Goal: Communication & Community: Share content

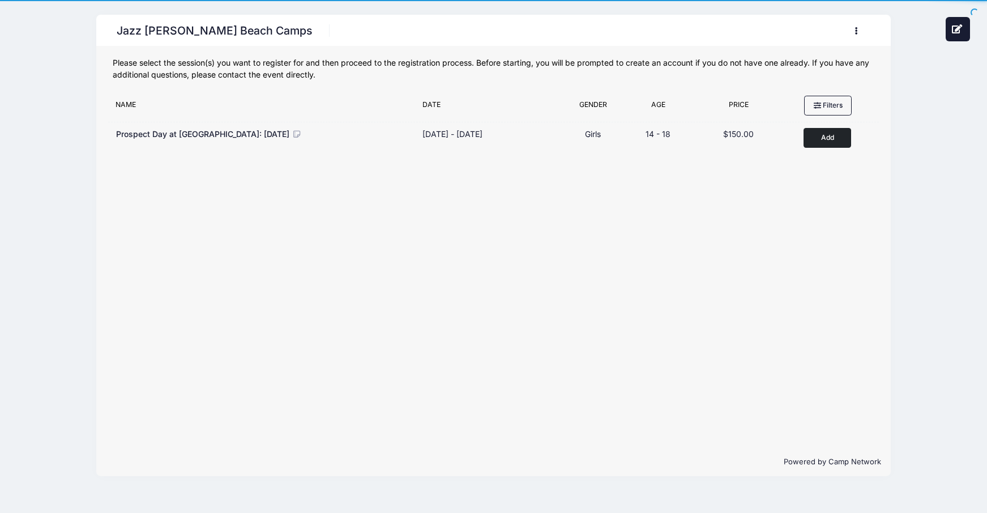
click at [861, 29] on button "button" at bounding box center [859, 31] width 31 height 20
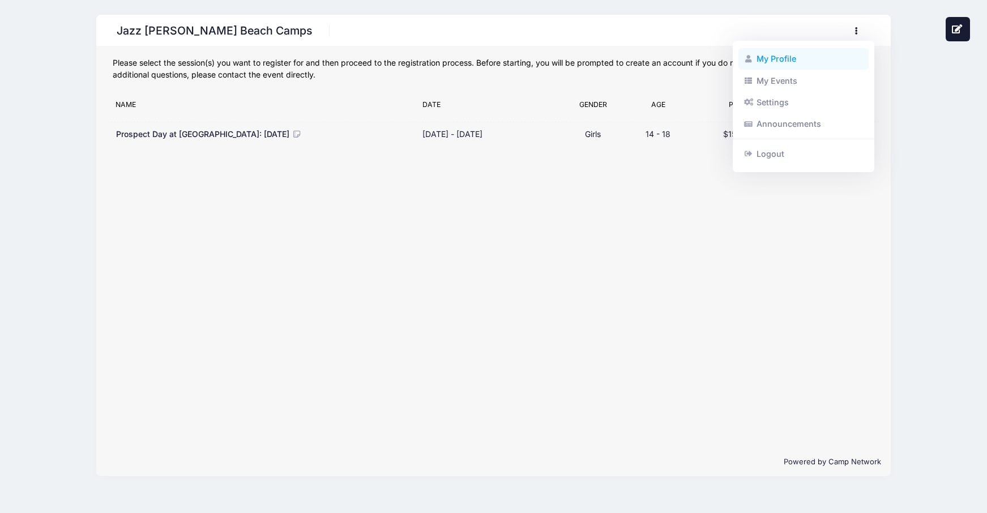
click at [765, 64] on link "My Profile" at bounding box center [803, 59] width 131 height 22
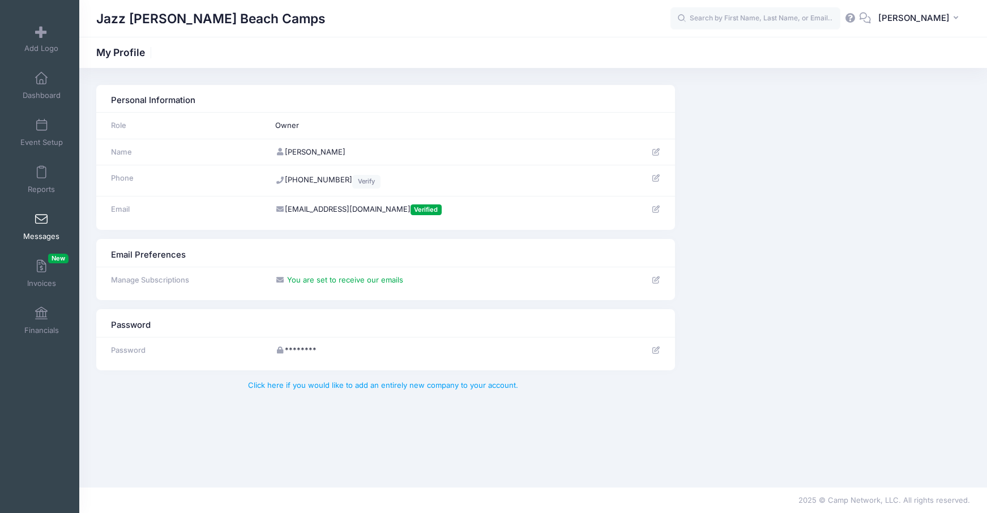
click at [29, 227] on link "Messages" at bounding box center [42, 227] width 54 height 40
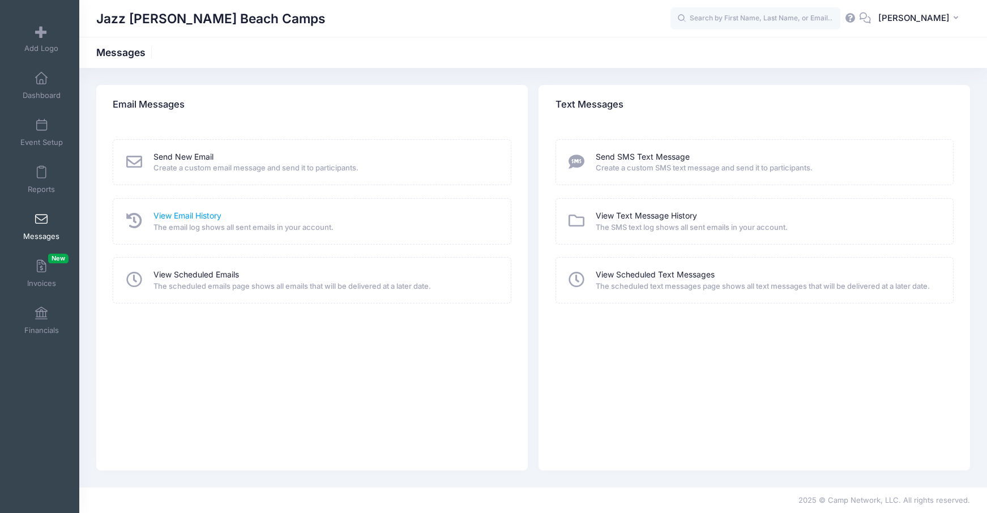
click at [219, 216] on link "View Email History" at bounding box center [187, 216] width 68 height 12
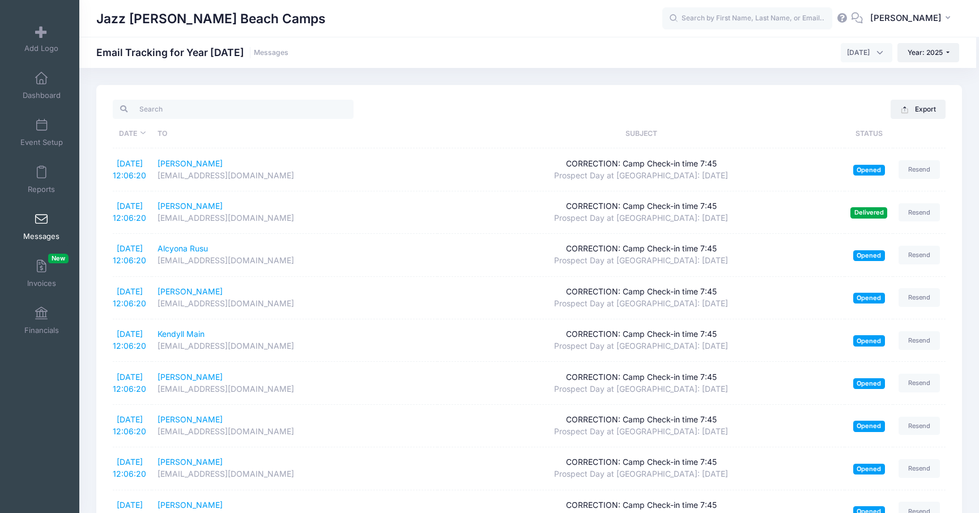
click at [36, 231] on link "Messages" at bounding box center [42, 227] width 54 height 40
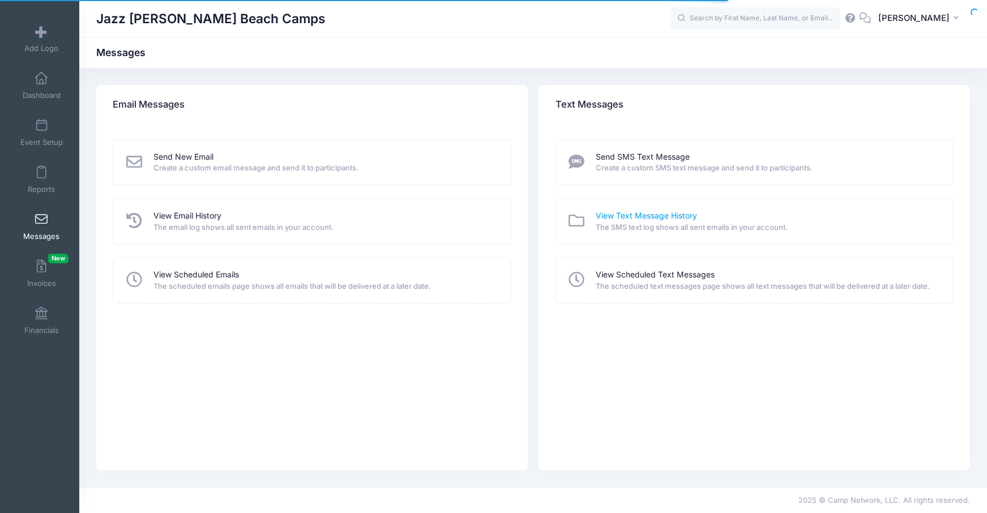
click at [663, 216] on link "View Text Message History" at bounding box center [646, 216] width 101 height 12
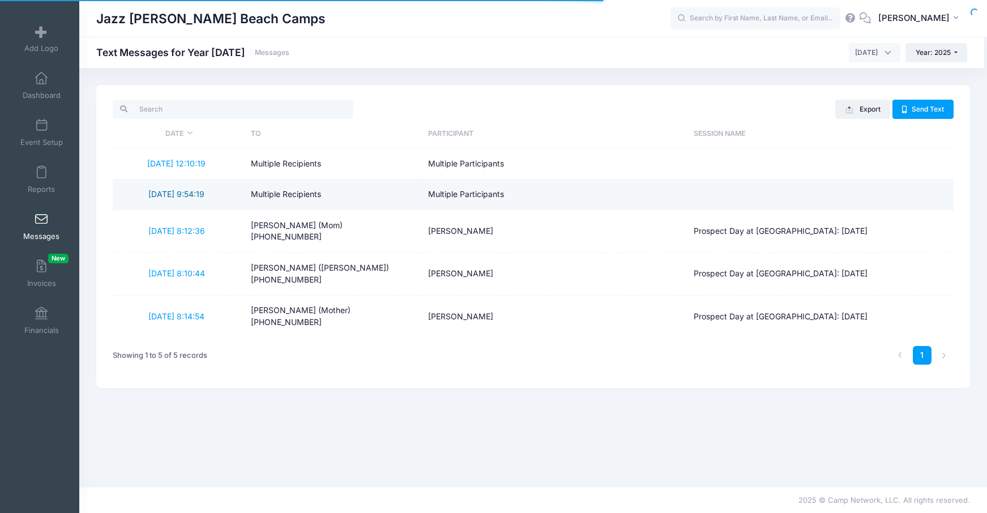
click at [198, 194] on link "[DATE] 9:54:19" at bounding box center [176, 194] width 56 height 10
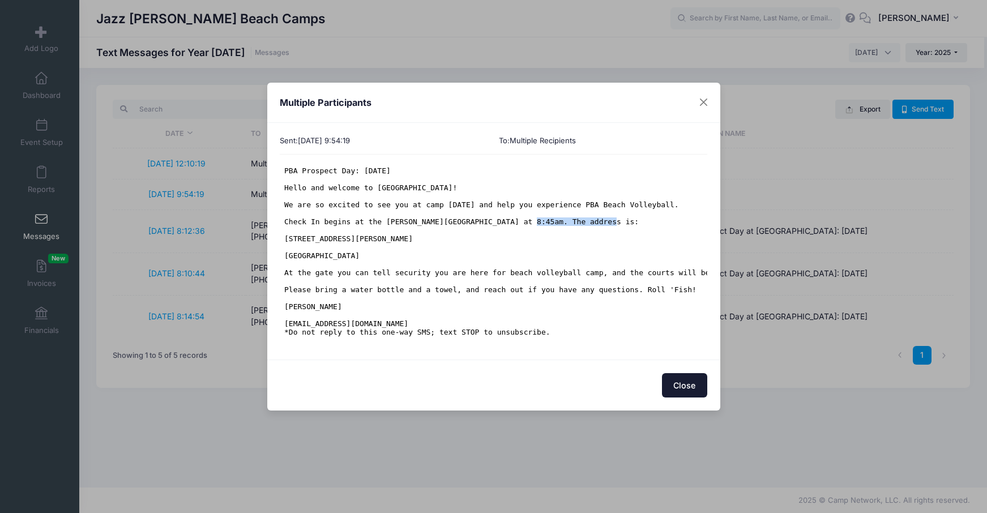
drag, startPoint x: 456, startPoint y: 224, endPoint x: 531, endPoint y: 224, distance: 74.2
click at [531, 224] on pre "PBA Prospect Day: [DATE] Hello and welcome to [GEOGRAPHIC_DATA]! We are so exci…" at bounding box center [493, 251] width 418 height 170
click at [583, 261] on pre "PBA Prospect Day: [DATE] Hello and welcome to [GEOGRAPHIC_DATA]! We are so exci…" at bounding box center [493, 251] width 418 height 170
click at [700, 103] on button "Close" at bounding box center [703, 102] width 20 height 20
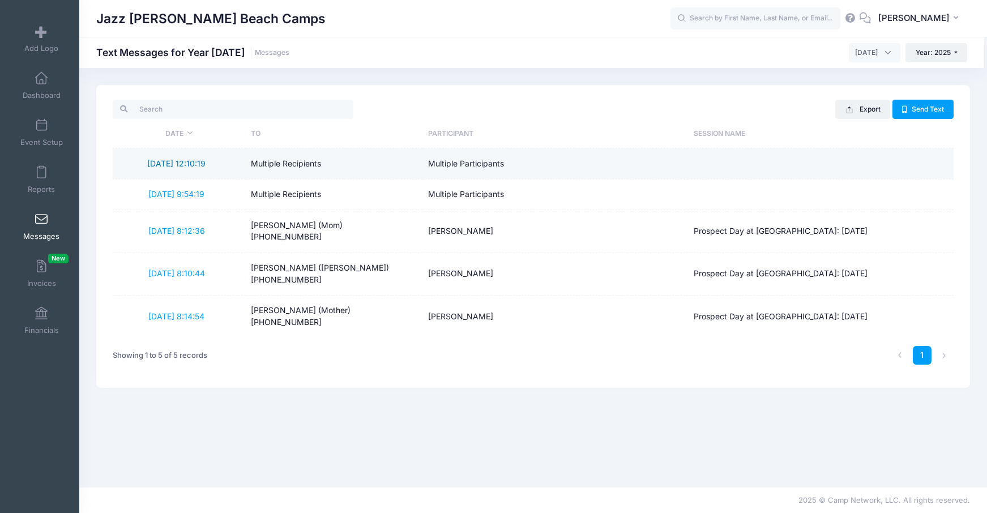
click at [189, 164] on link "9/26/2025 12:10:19" at bounding box center [176, 164] width 58 height 10
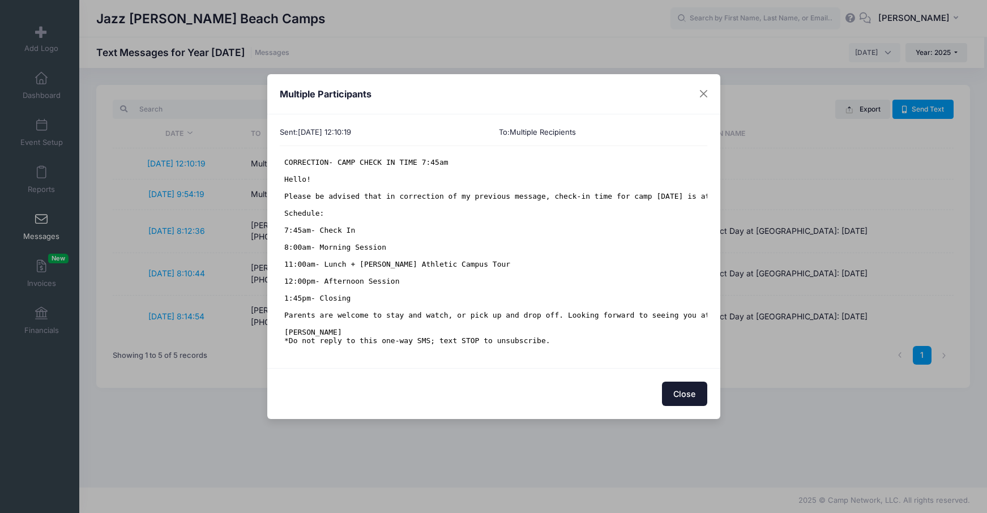
scroll to position [8, 0]
click at [673, 396] on button "Close" at bounding box center [684, 394] width 45 height 24
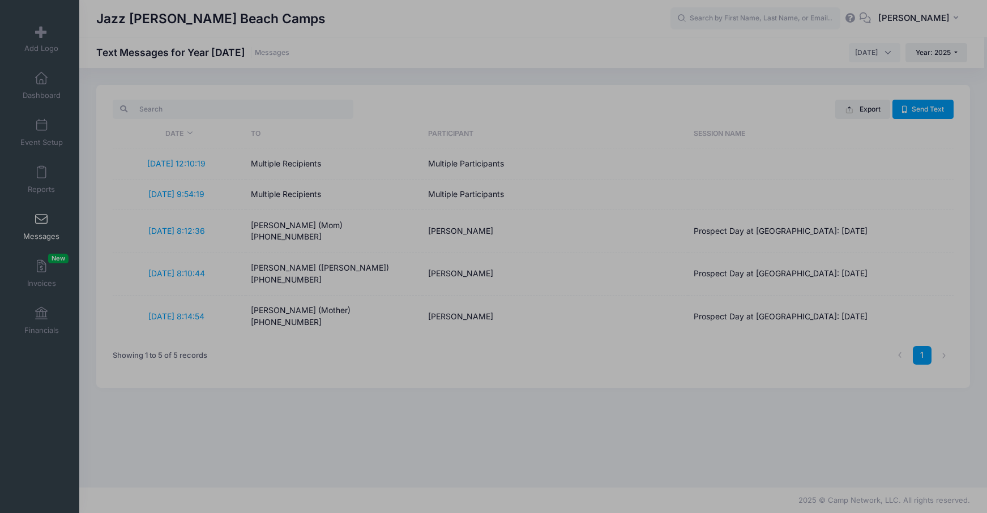
scroll to position [0, 0]
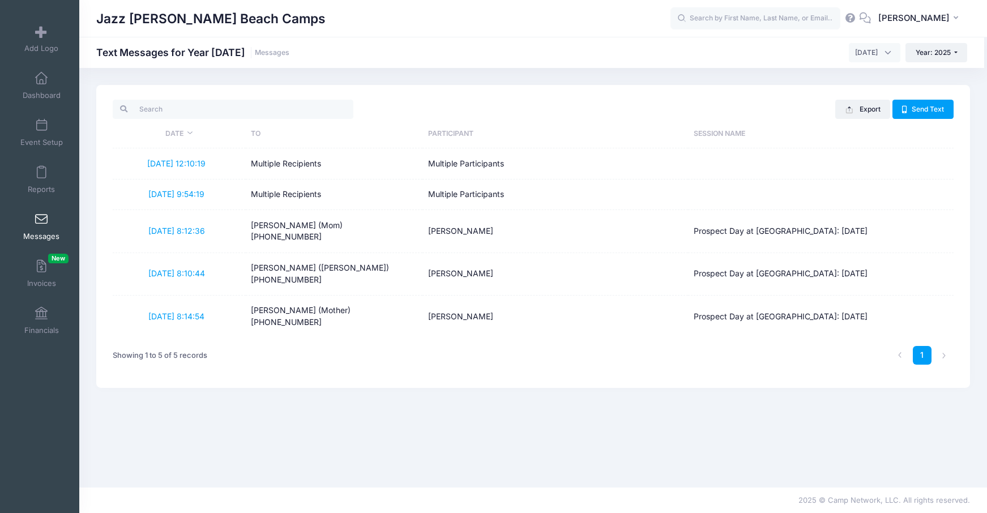
click at [41, 221] on span at bounding box center [41, 219] width 0 height 12
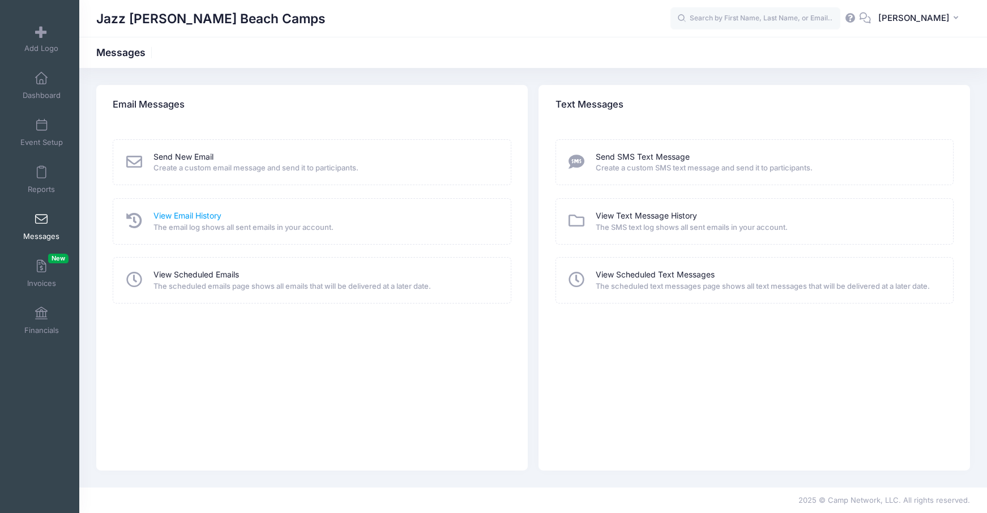
click at [168, 219] on link "View Email History" at bounding box center [187, 216] width 68 height 12
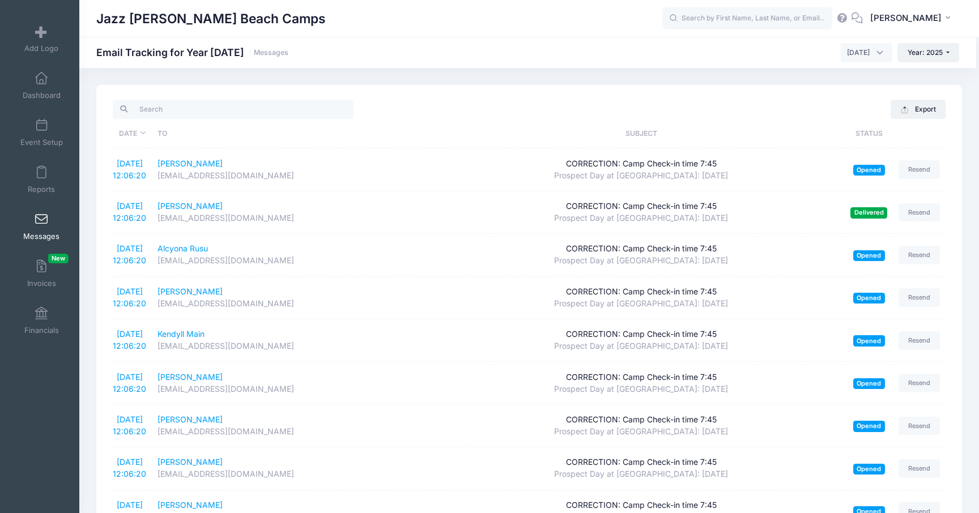
click at [41, 218] on span at bounding box center [41, 219] width 0 height 12
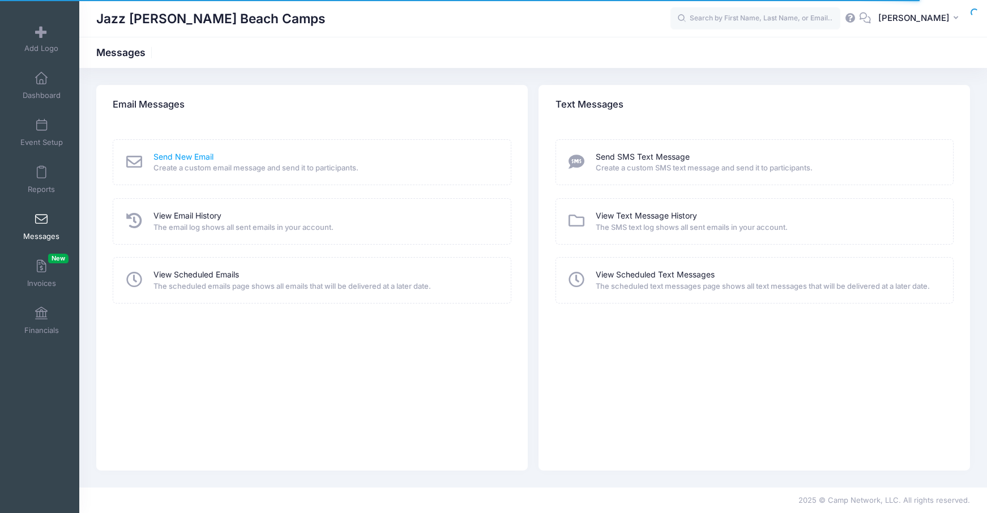
click at [193, 161] on link "Send New Email" at bounding box center [183, 157] width 60 height 12
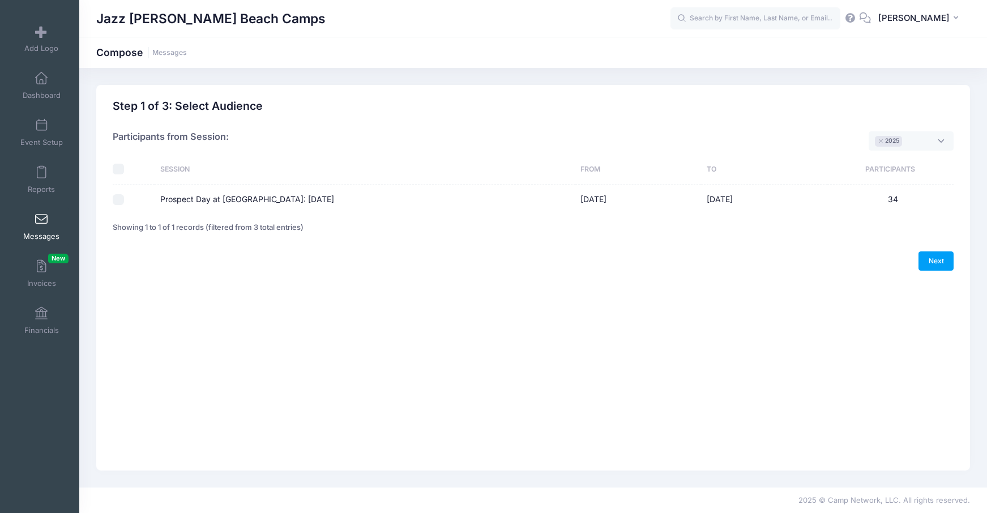
click at [219, 204] on label "Prospect Day at [GEOGRAPHIC_DATA]: [DATE]" at bounding box center [247, 200] width 174 height 12
click at [124, 204] on input "Prospect Day at [GEOGRAPHIC_DATA]: [DATE]" at bounding box center [118, 199] width 11 height 11
checkbox input "true"
click at [939, 259] on link "Next" at bounding box center [936, 260] width 35 height 19
select select "50"
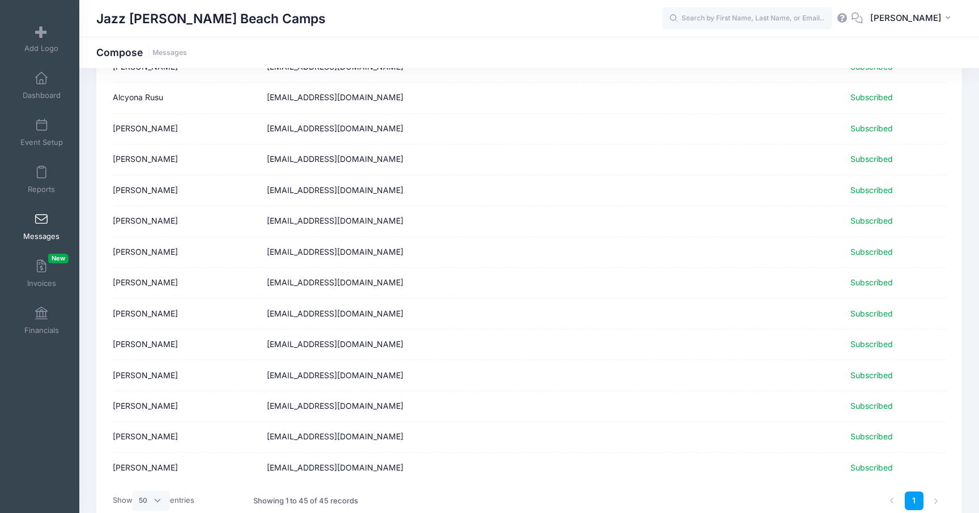
scroll to position [1167, 0]
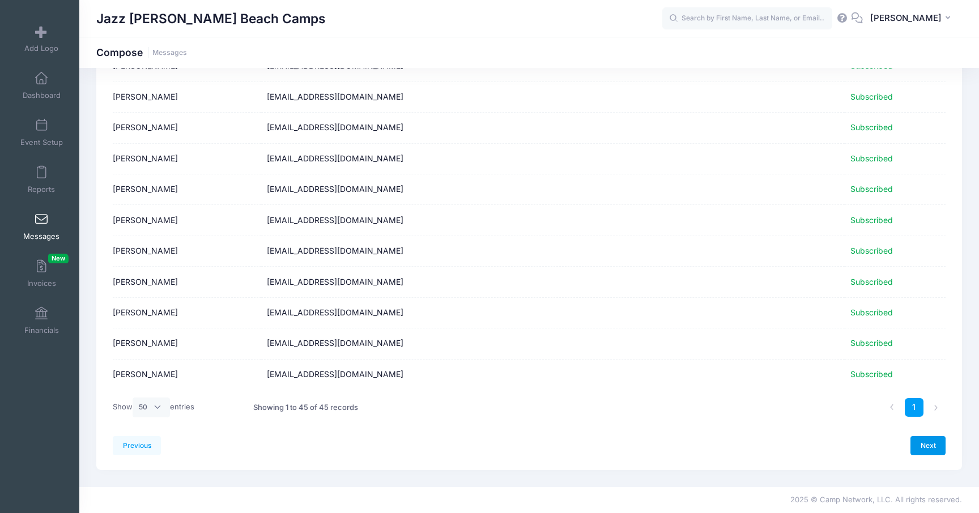
click at [934, 443] on link "Next" at bounding box center [927, 445] width 35 height 19
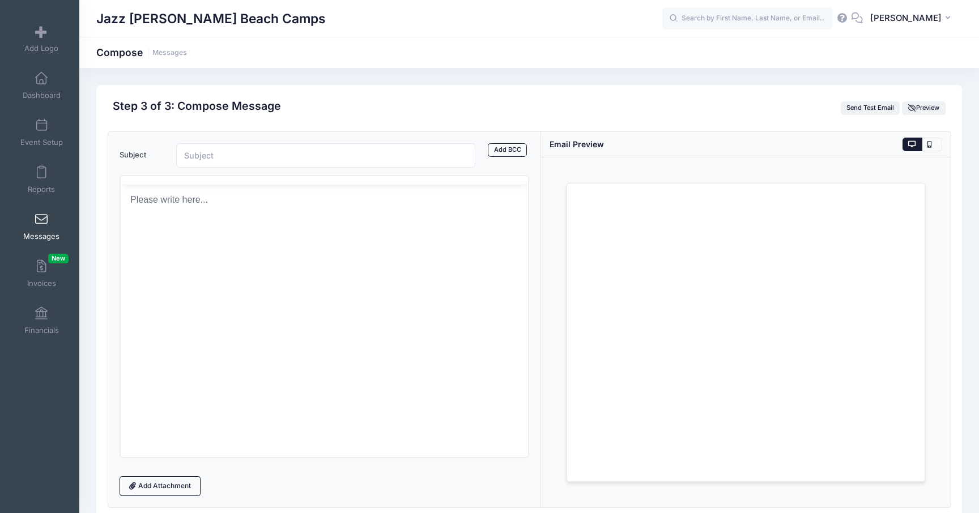
scroll to position [0, 0]
click at [237, 156] on input "Subject" at bounding box center [325, 155] width 299 height 24
type input "CAMP [DATE] 7:45am"
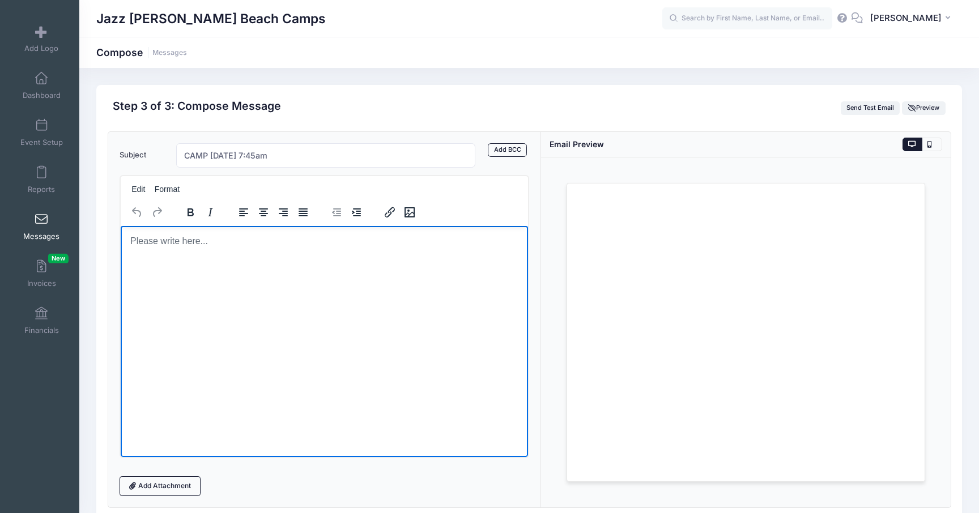
click at [217, 245] on p "Rich Text Area. Press ALT-0 for help." at bounding box center [323, 240] width 389 height 12
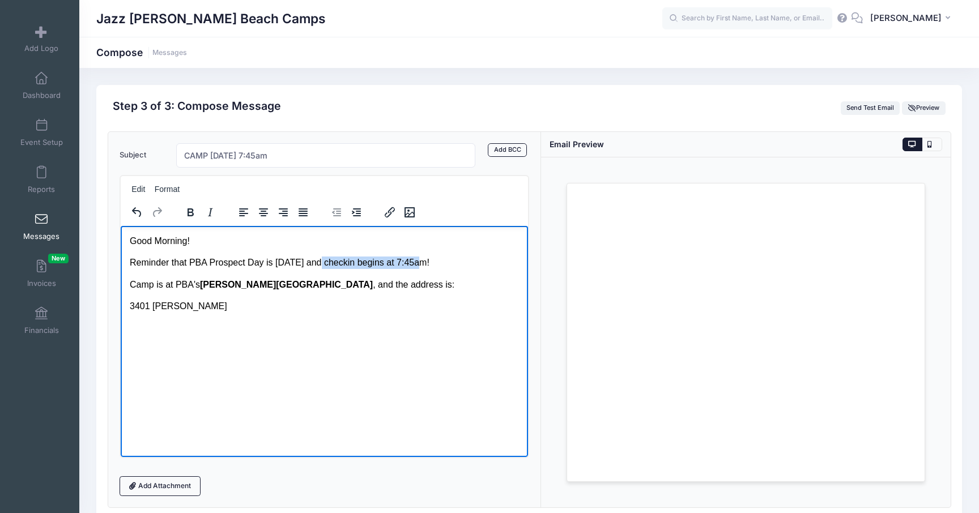
drag, startPoint x: 317, startPoint y: 264, endPoint x: 416, endPoint y: 264, distance: 99.1
click at [416, 264] on p "Reminder that PBA Prospect Day is TODAY and checkin begins at 7:45am!" at bounding box center [323, 262] width 389 height 12
click at [186, 212] on icon "Bold" at bounding box center [190, 213] width 14 height 14
click at [189, 306] on p "3401 Parker" at bounding box center [323, 306] width 389 height 12
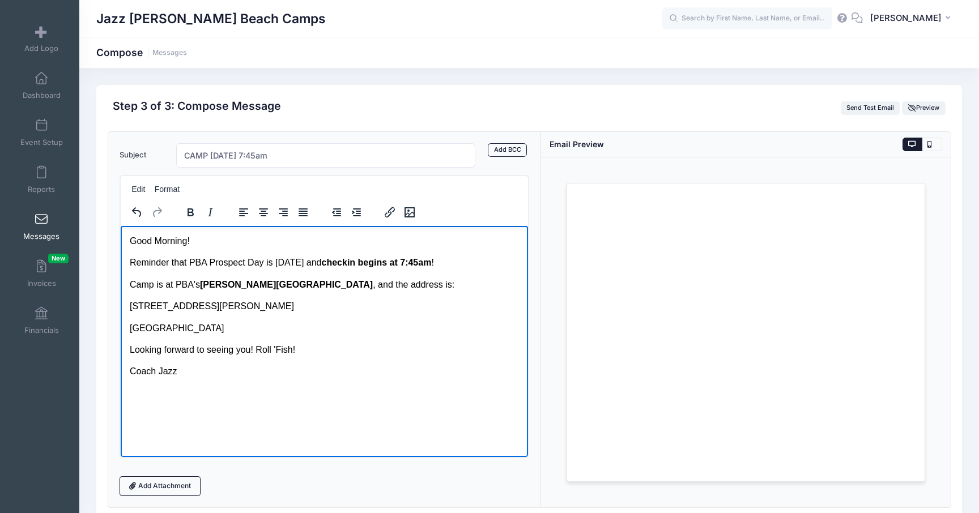
drag, startPoint x: 237, startPoint y: 327, endPoint x: 127, endPoint y: 298, distance: 113.6
click at [127, 298] on html "Good Morning! Reminder that PBA Prospect Day is TODAY and checkin begins at 7:4…" at bounding box center [323, 305] width 407 height 161
click at [206, 218] on icon "Italic" at bounding box center [210, 213] width 14 height 14
click at [323, 387] on html "Good Morning! Reminder that PBA Prospect Day is TODAY and checkin begins at 7:4…" at bounding box center [323, 305] width 407 height 161
drag, startPoint x: 185, startPoint y: 378, endPoint x: 132, endPoint y: 257, distance: 131.6
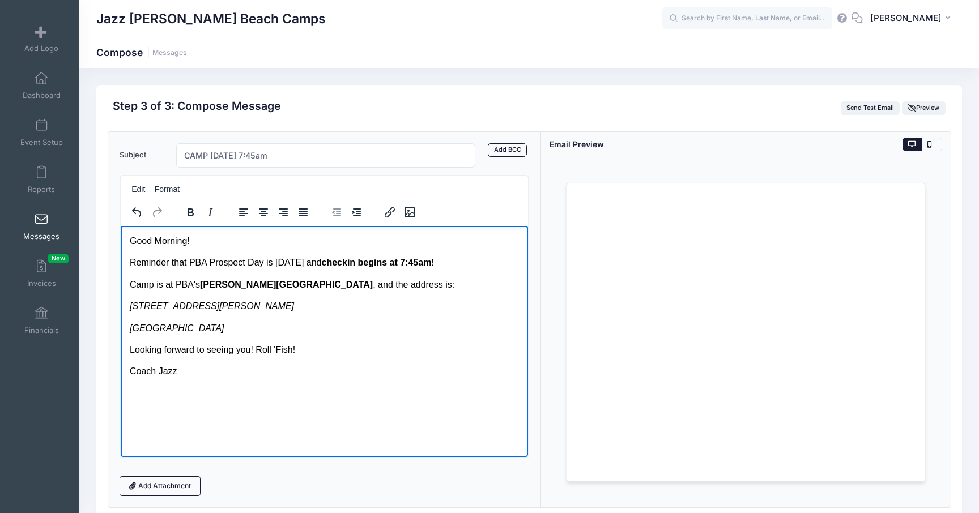
click at [132, 257] on html "Good Morning! Reminder that PBA Prospect Day is TODAY and checkin begins at 7:4…" at bounding box center [323, 305] width 407 height 161
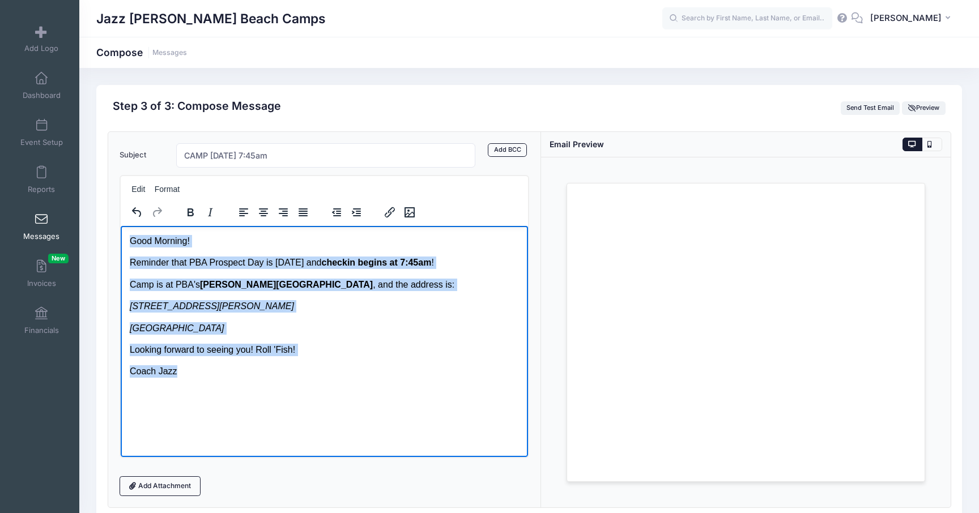
drag, startPoint x: 172, startPoint y: 368, endPoint x: 127, endPoint y: 244, distance: 131.6
click at [127, 244] on html "Good Morning! Reminder that PBA Prospect Day is TODAY and checkin begins at 7:4…" at bounding box center [323, 305] width 407 height 161
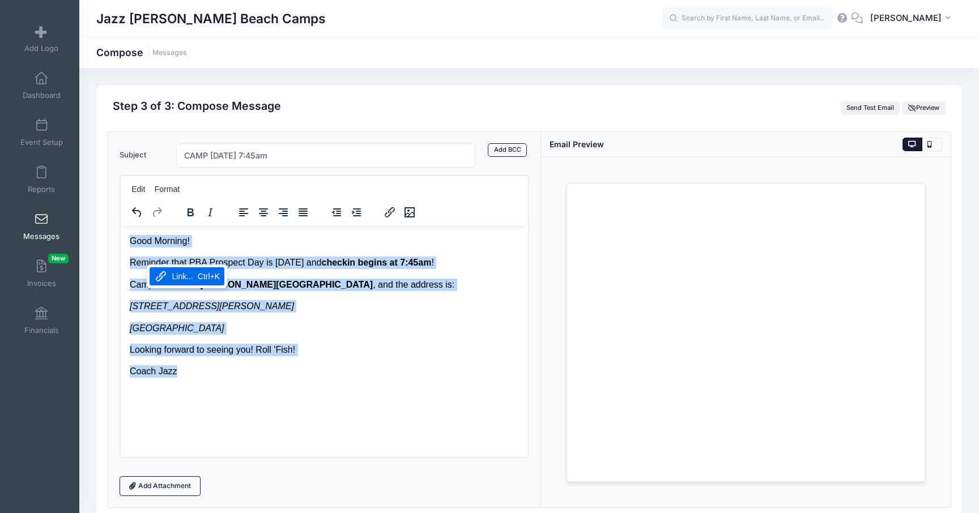
click at [170, 332] on em "West Palm Beach, FL 33405" at bounding box center [176, 328] width 95 height 10
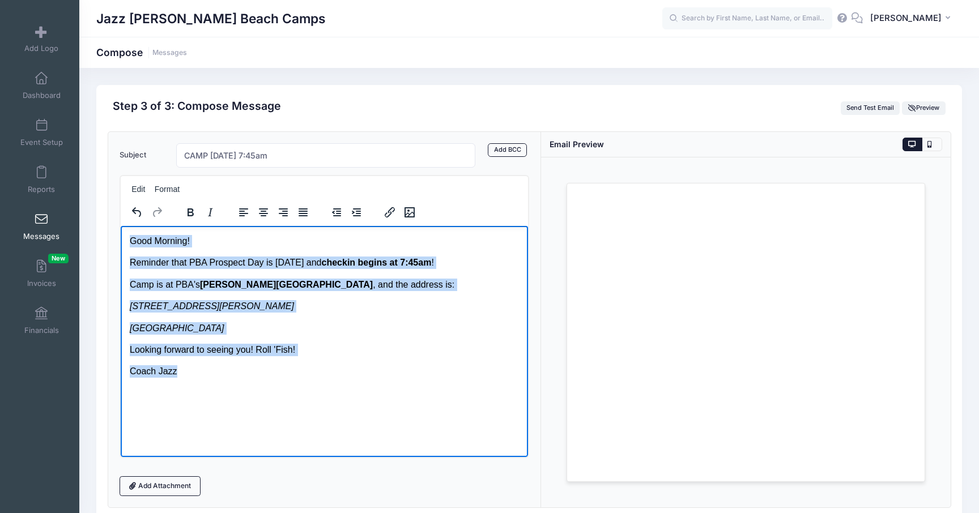
drag, startPoint x: 178, startPoint y: 372, endPoint x: 126, endPoint y: 238, distance: 143.4
click at [126, 238] on html "Good Morning! Reminder that PBA Prospect Day is TODAY and checkin begins at 7:4…" at bounding box center [323, 305] width 407 height 161
copy body "Good Morning! Reminder that PBA Prospect Day is TODAY and checkin begins at 7:4…"
click at [216, 364] on body "Good Morning! Reminder that PBA Prospect Day is TODAY and checkin begins at 7:4…" at bounding box center [323, 305] width 389 height 143
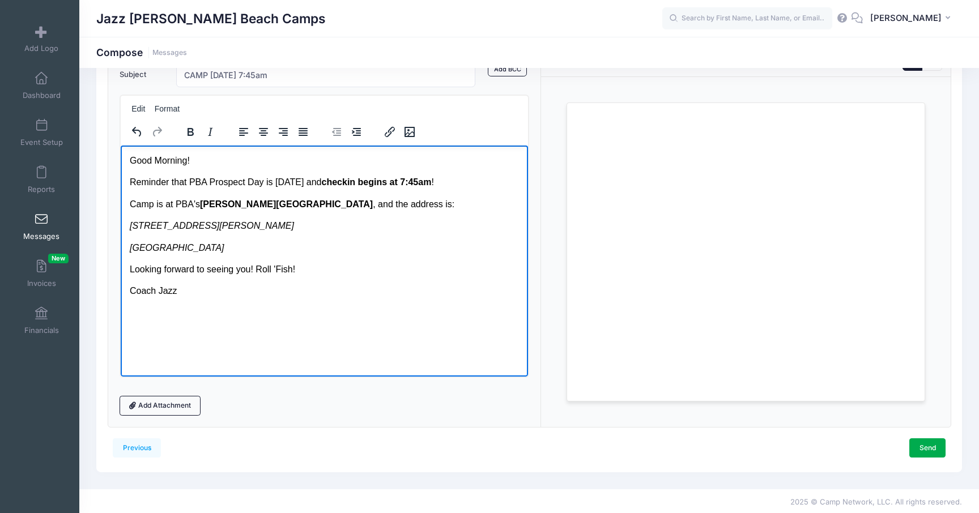
scroll to position [83, 0]
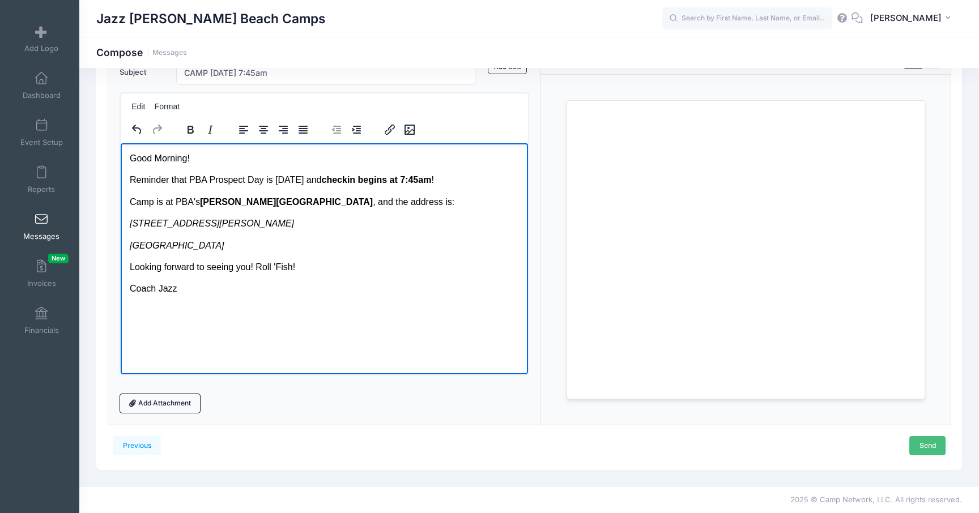
click at [915, 443] on link "Send" at bounding box center [927, 445] width 36 height 19
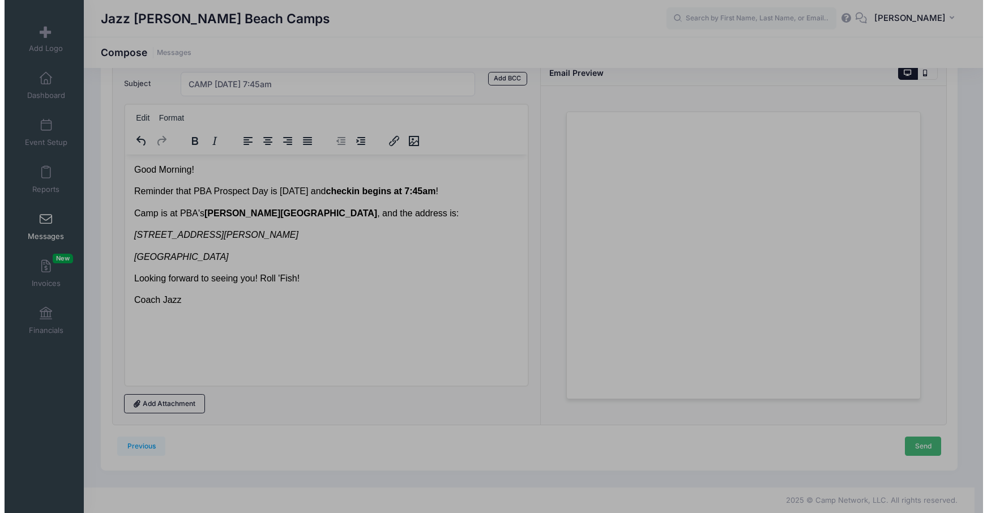
scroll to position [0, 0]
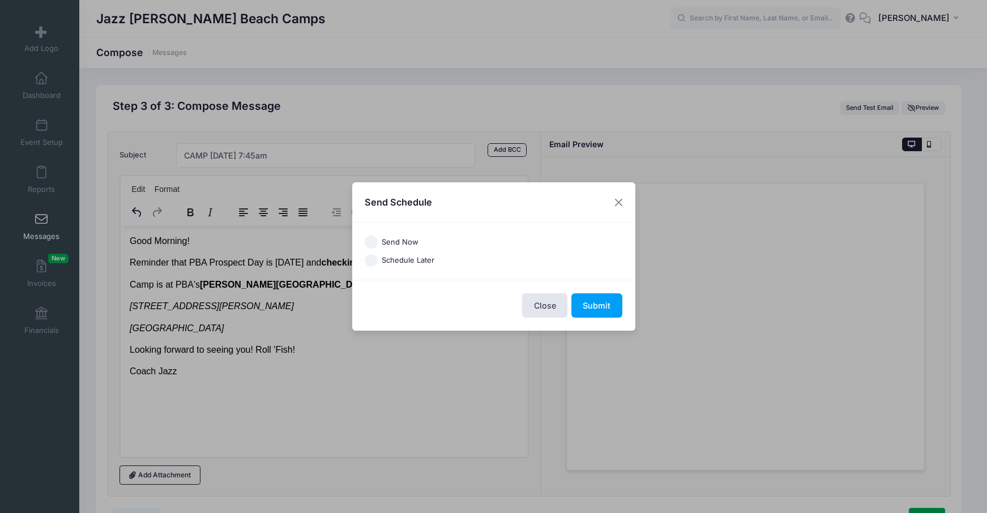
click at [390, 242] on label "Send Now" at bounding box center [400, 242] width 37 height 11
click at [378, 242] on input "Send Now" at bounding box center [371, 242] width 13 height 13
radio input "true"
click at [595, 310] on button "Submit" at bounding box center [596, 305] width 51 height 24
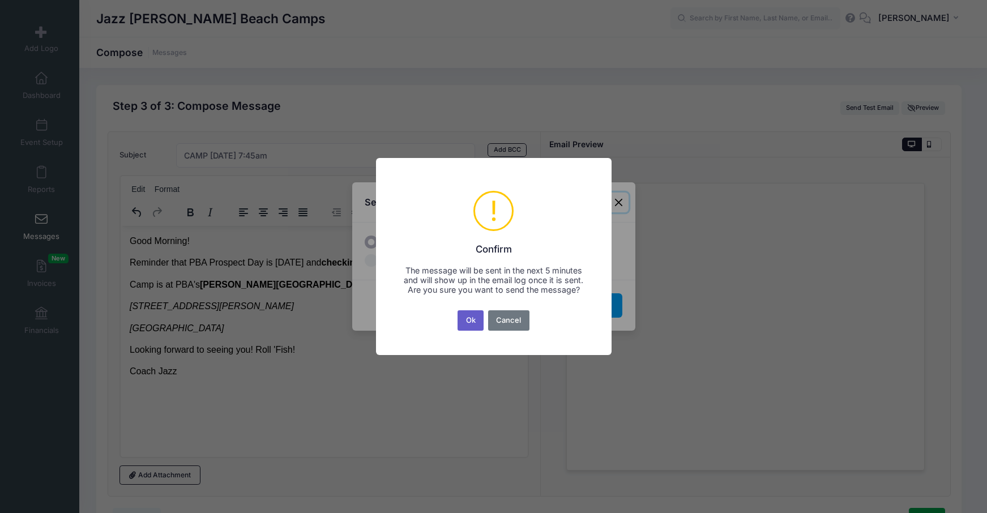
click at [466, 323] on button "Ok" at bounding box center [471, 320] width 26 height 20
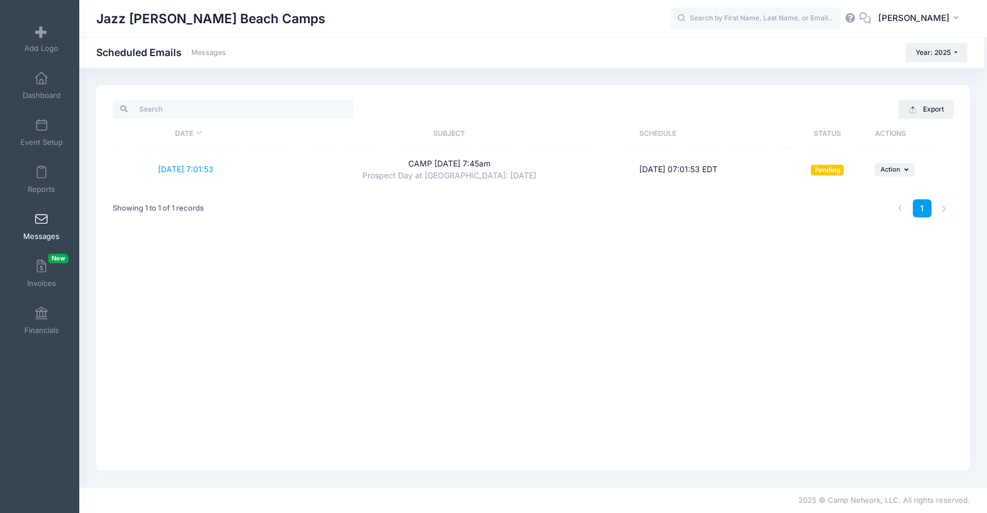
click at [41, 218] on span at bounding box center [41, 219] width 0 height 12
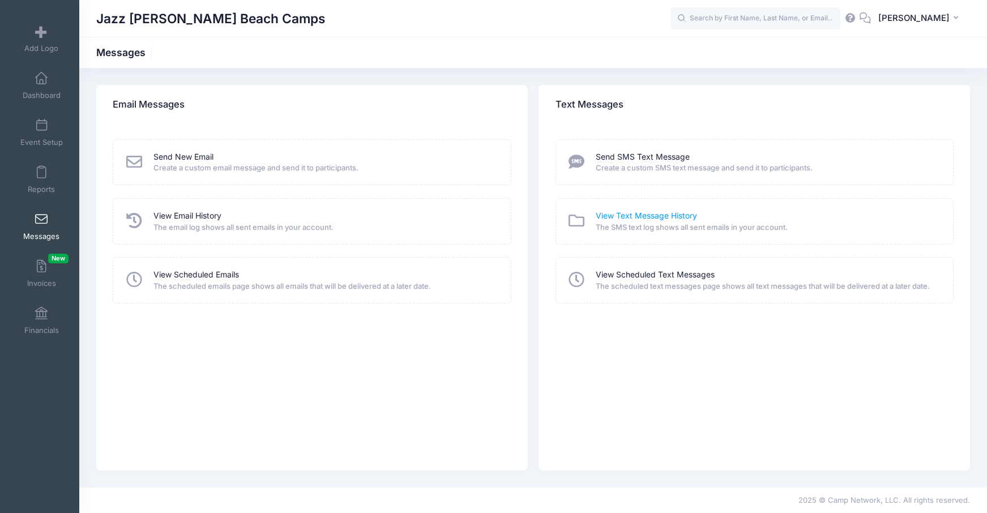
click at [648, 212] on link "View Text Message History" at bounding box center [646, 216] width 101 height 12
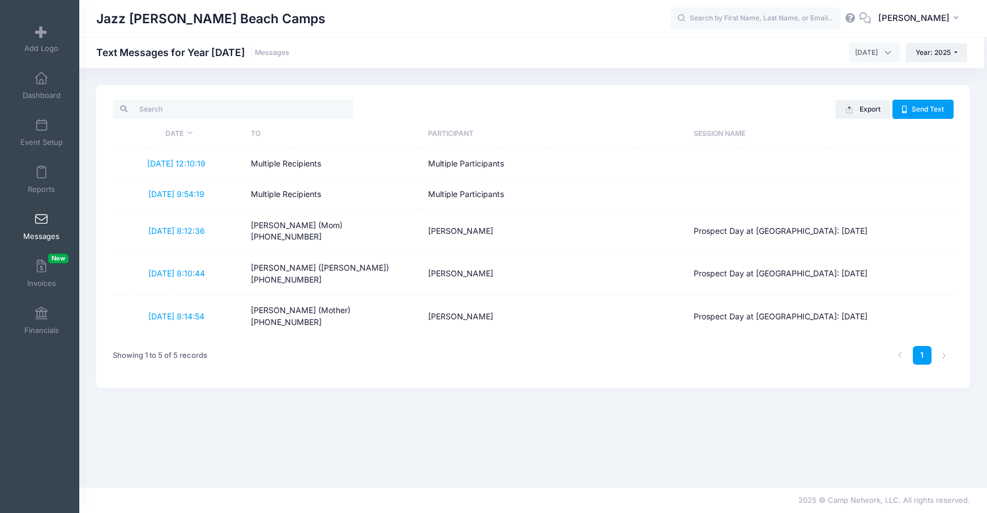
click at [35, 238] on span "Messages" at bounding box center [41, 237] width 36 height 10
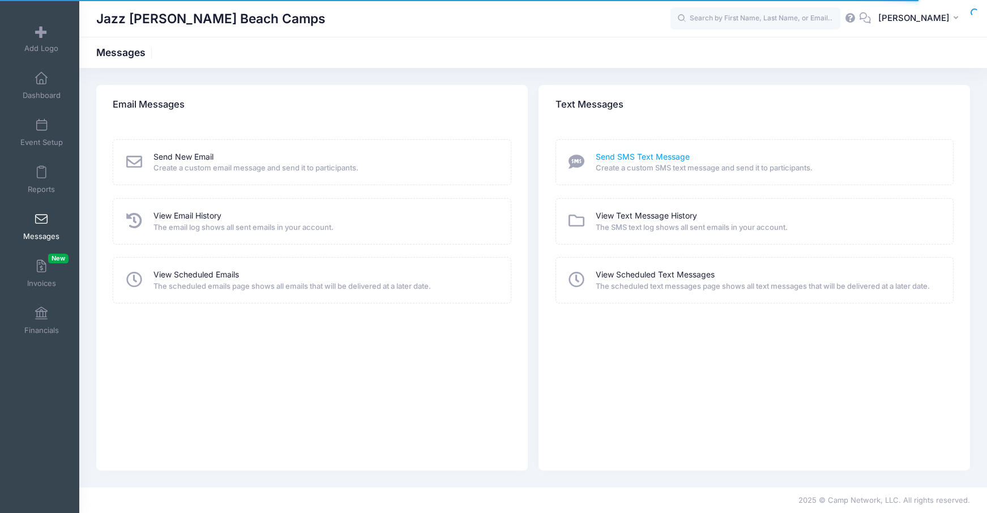
click at [641, 159] on link "Send SMS Text Message" at bounding box center [643, 157] width 94 height 12
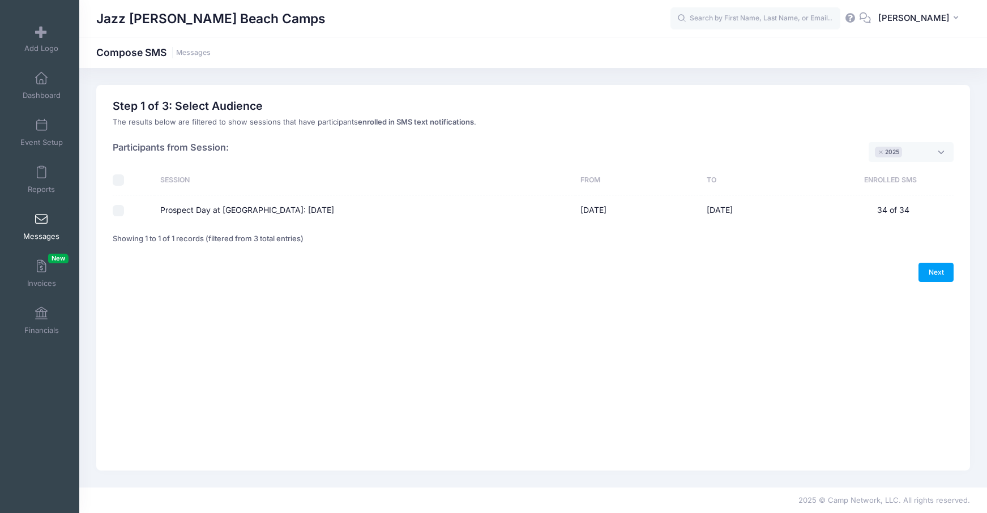
click at [191, 212] on label "Prospect Day at [GEOGRAPHIC_DATA]: [DATE]" at bounding box center [247, 210] width 174 height 12
click at [124, 212] on input "Prospect Day at [GEOGRAPHIC_DATA]: [DATE]" at bounding box center [118, 210] width 11 height 11
checkbox input "true"
click at [926, 273] on link "Next" at bounding box center [936, 272] width 35 height 19
select select "50"
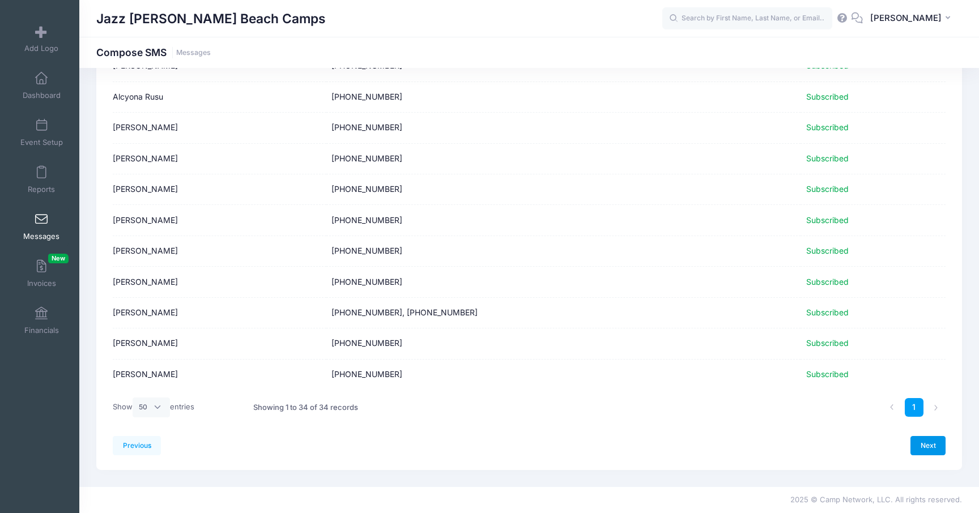
click at [937, 451] on link "Next" at bounding box center [927, 445] width 35 height 19
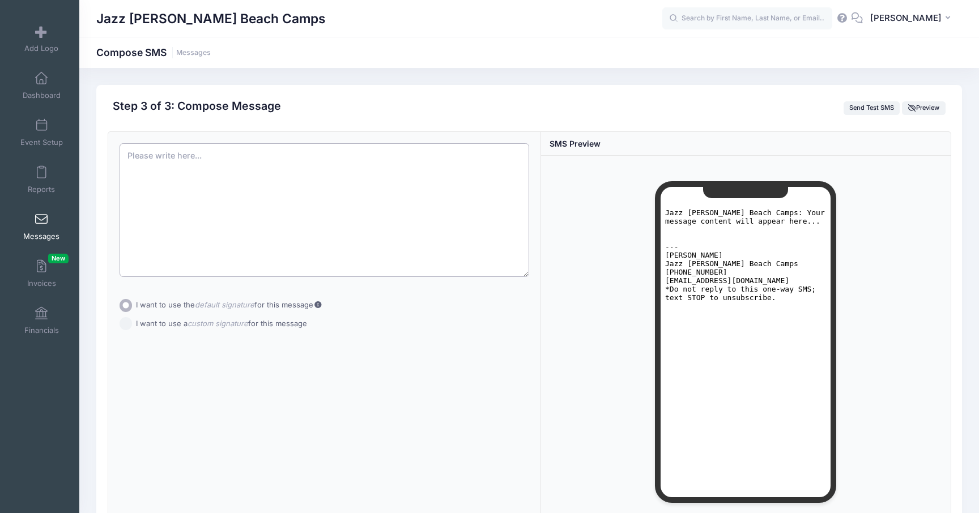
click at [139, 163] on textarea at bounding box center [323, 210] width 409 height 134
paste textarea "Good Morning! Reminder that PBA Prospect Day is TODAY and checkin begins at 7:4…"
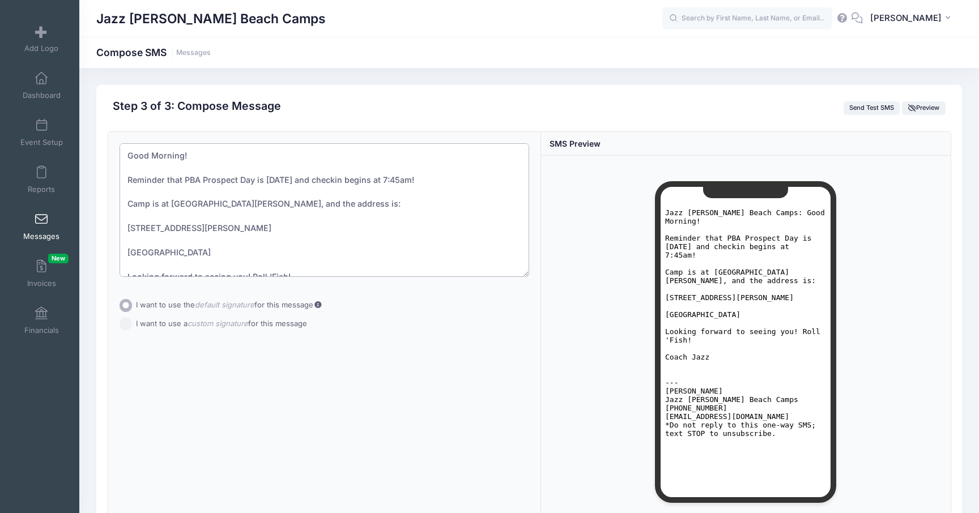
click at [128, 153] on textarea "Good Morning! Reminder that PBA Prospect Day is TODAY and checkin begins at 7:4…" at bounding box center [323, 210] width 409 height 134
click at [188, 207] on textarea "Good Morning! Reminder that PBA Prospect Day is TODAY and checkin begins at 7:4…" at bounding box center [323, 210] width 409 height 134
click at [134, 159] on textarea "Good Morning! Reminder that PBA Prospect Day is TODAY and checkin begins at 7:4…" at bounding box center [323, 210] width 409 height 134
click at [126, 172] on textarea "Good Morning! Reminder that PBA Prospect Day is TODAY and checkin begins at 7:4…" at bounding box center [323, 210] width 409 height 134
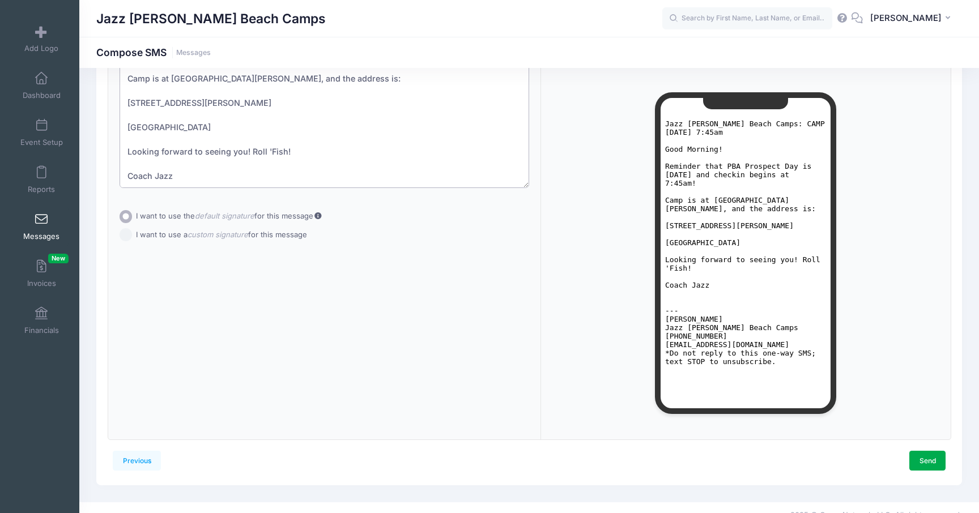
scroll to position [104, 0]
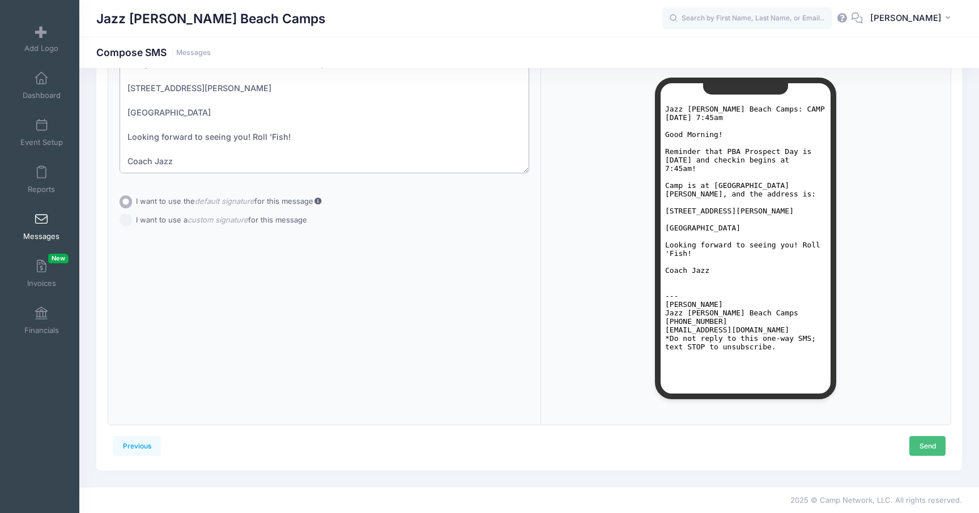
type textarea "CAMP TODAY 7:45am Good Morning! Reminder that PBA Prospect Day is TODAY and che…"
click at [934, 448] on link "Send" at bounding box center [927, 445] width 36 height 19
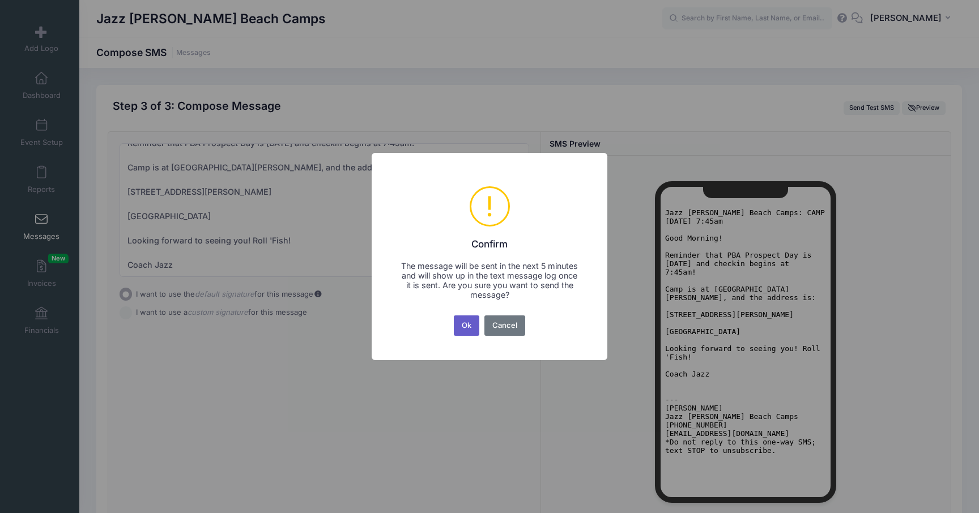
click at [466, 326] on button "Ok" at bounding box center [467, 325] width 26 height 20
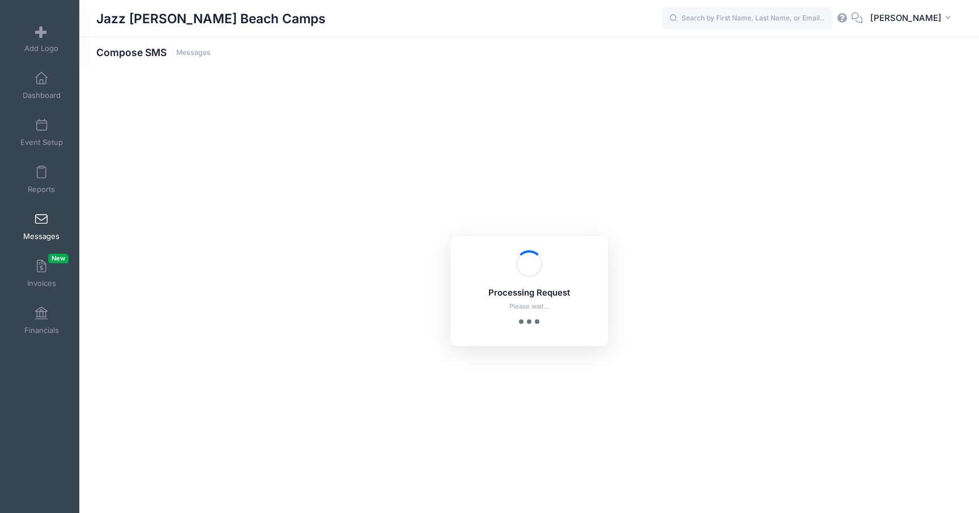
scroll to position [104, 0]
